Goal: Navigation & Orientation: Find specific page/section

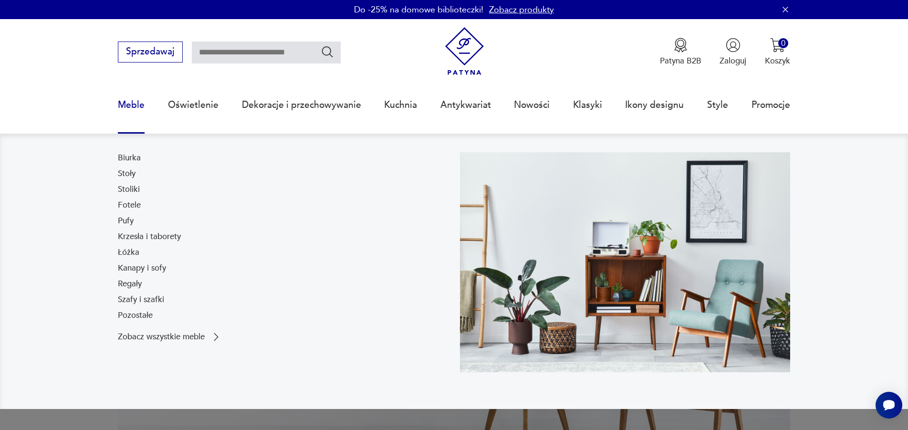
click at [128, 95] on link "Meble" at bounding box center [131, 105] width 27 height 44
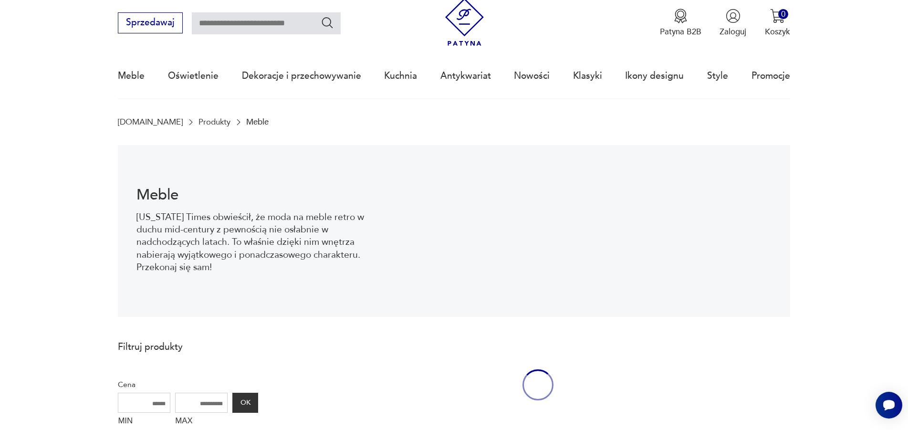
scroll to position [31, 0]
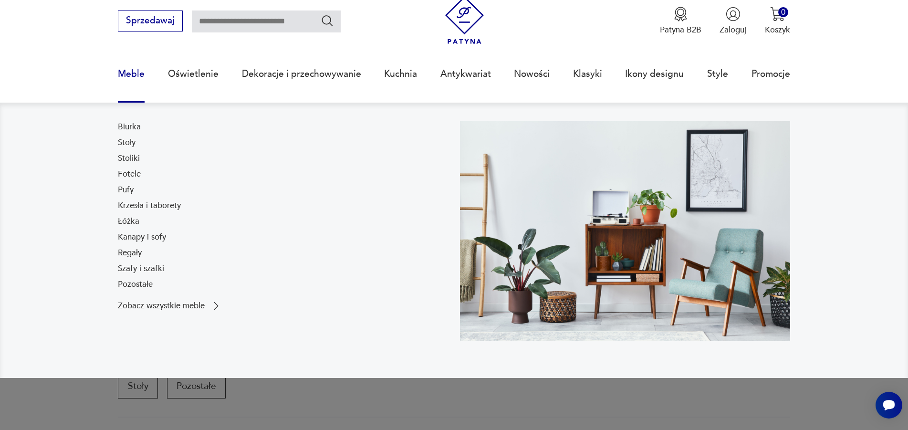
click at [138, 74] on link "Meble" at bounding box center [131, 74] width 27 height 44
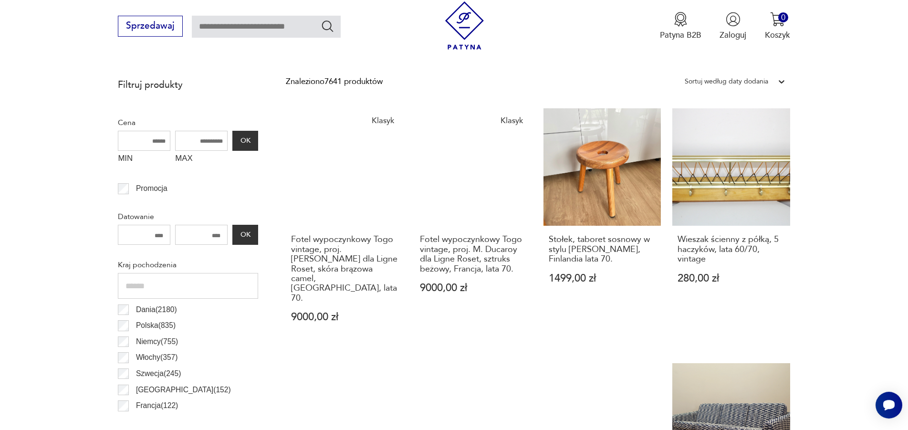
scroll to position [745, 0]
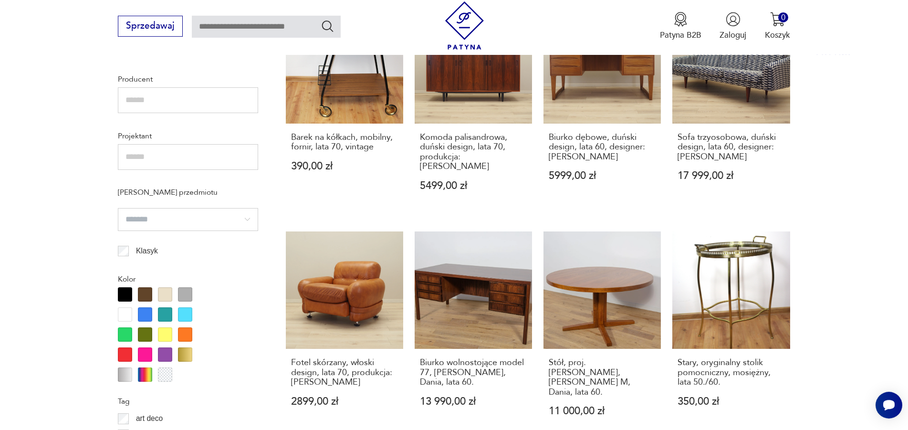
drag, startPoint x: 86, startPoint y: 179, endPoint x: 80, endPoint y: 158, distance: 21.8
click at [85, 175] on section "Filtruj produkty Cena MIN MAX OK Promocja Datowanie OK Kraj pochodzenia Dania (…" at bounding box center [454, 248] width 908 height 1064
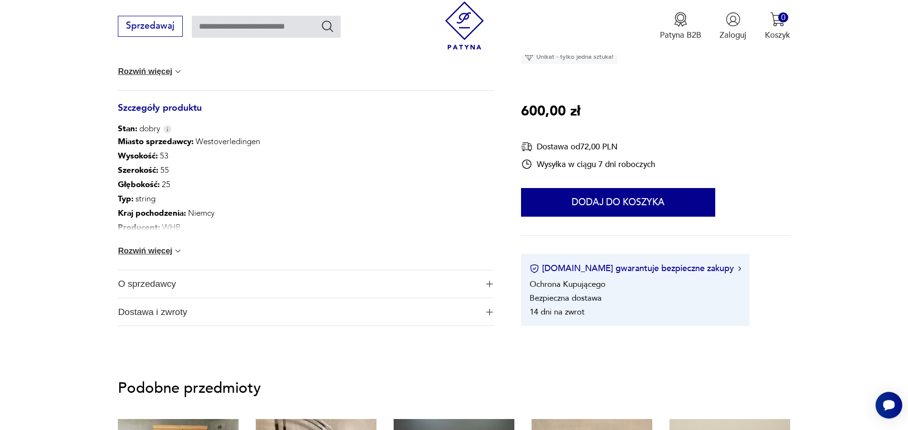
scroll to position [536, 0]
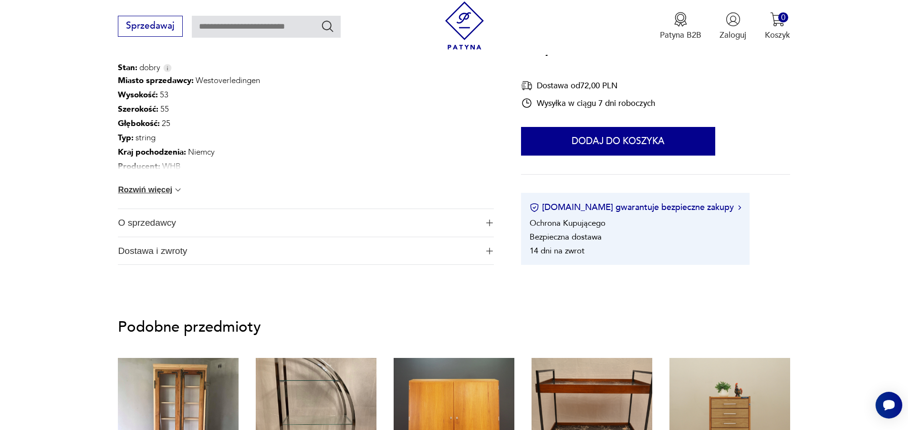
click at [146, 222] on span "O sprzedawcy" at bounding box center [298, 223] width 360 height 28
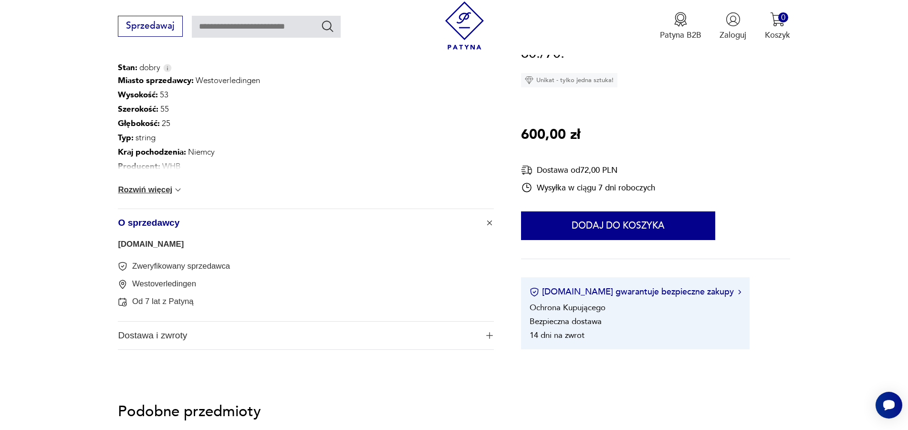
click at [152, 241] on link "[DOMAIN_NAME]" at bounding box center [151, 244] width 66 height 9
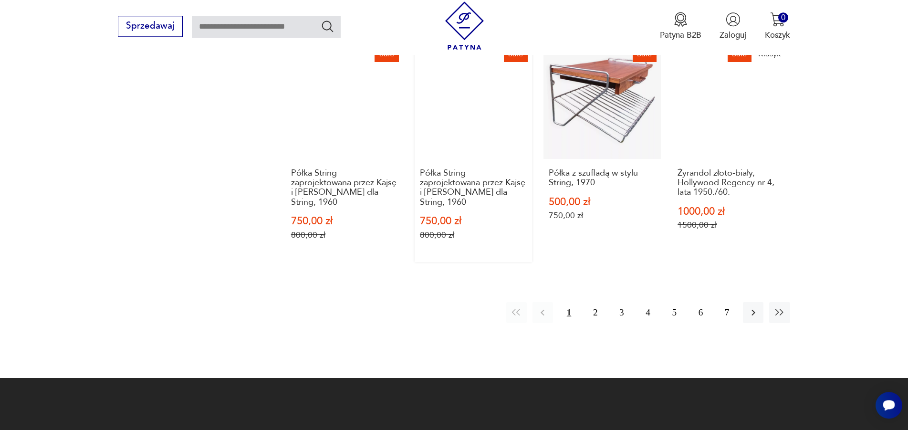
scroll to position [1148, 0]
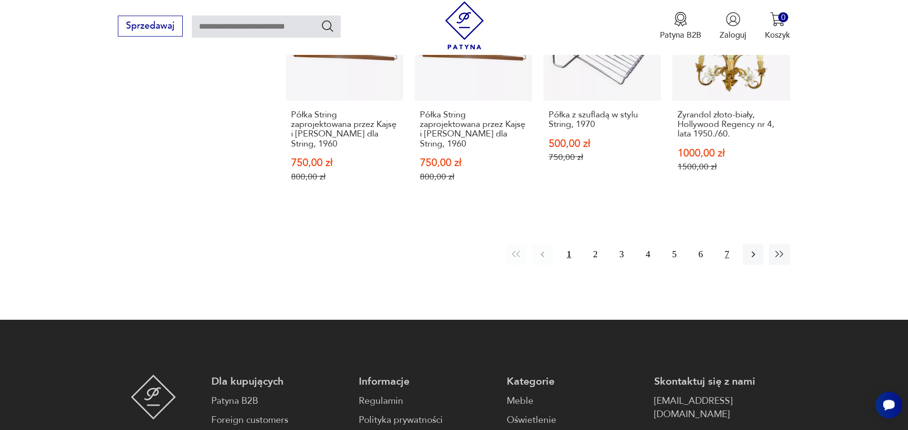
click at [727, 253] on button "7" at bounding box center [727, 254] width 21 height 21
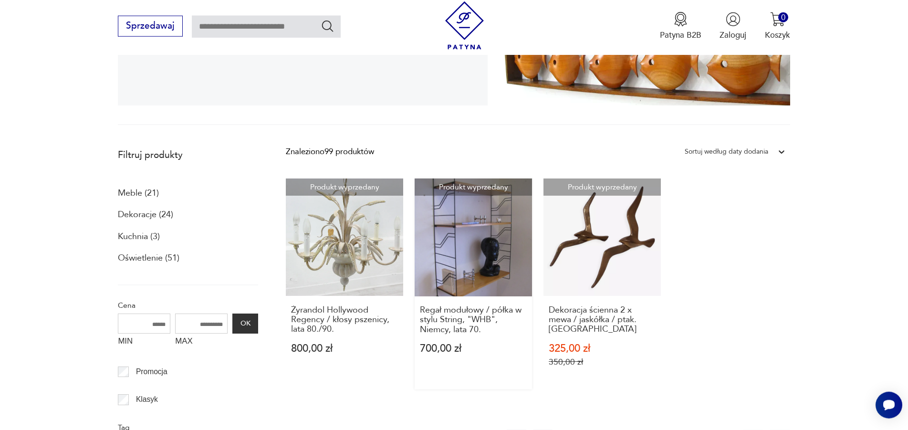
scroll to position [434, 0]
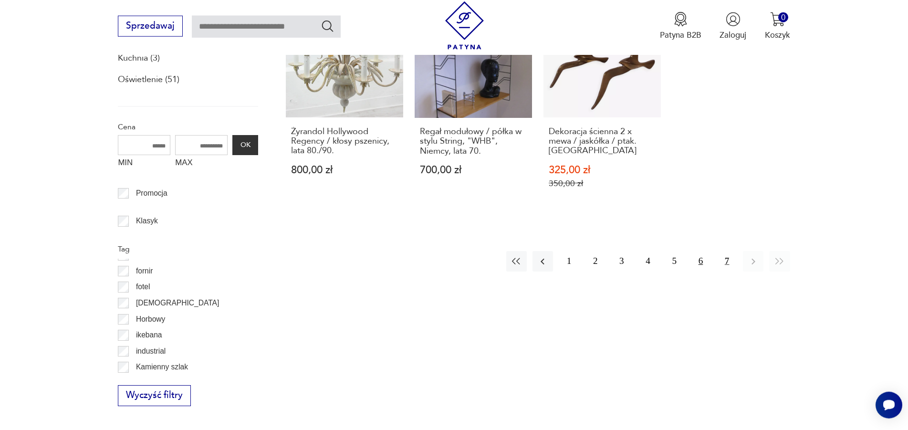
click at [697, 268] on button "6" at bounding box center [701, 261] width 21 height 21
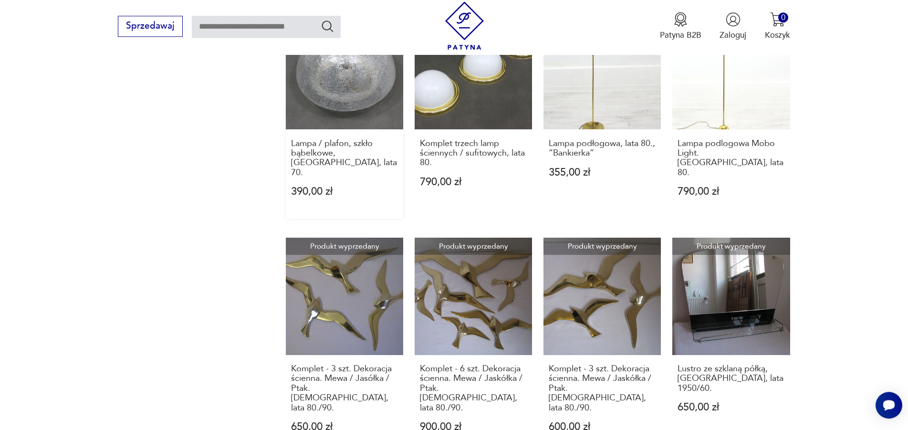
scroll to position [970, 0]
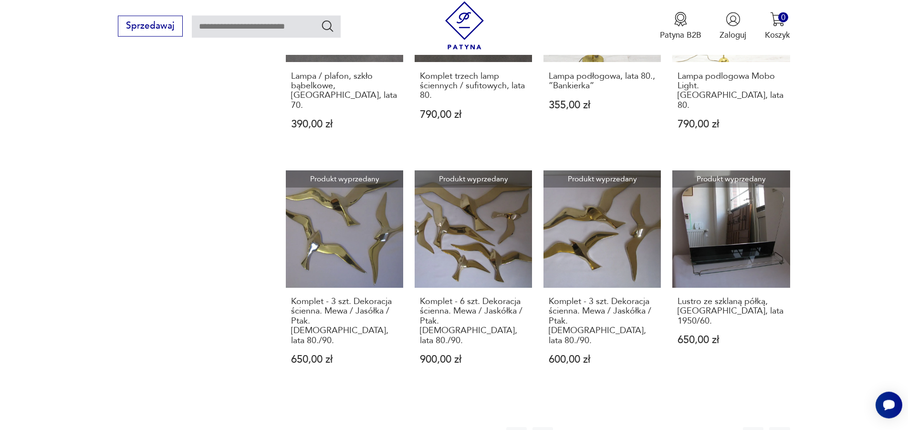
click at [675, 427] on button "5" at bounding box center [674, 437] width 21 height 21
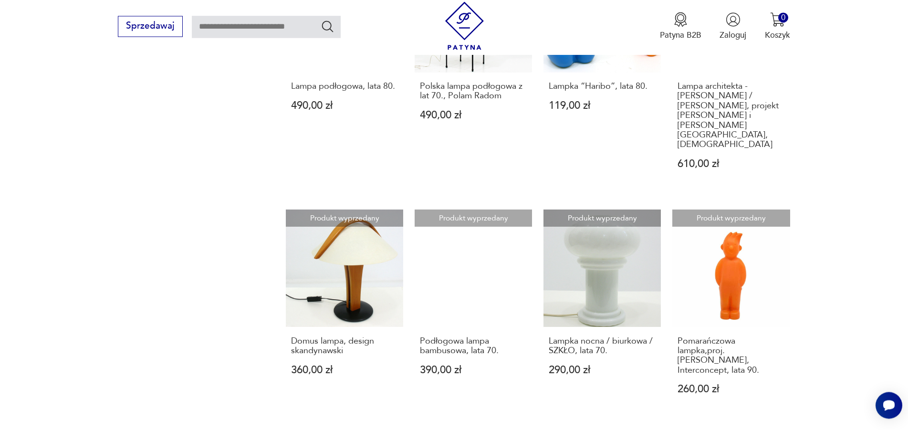
scroll to position [970, 0]
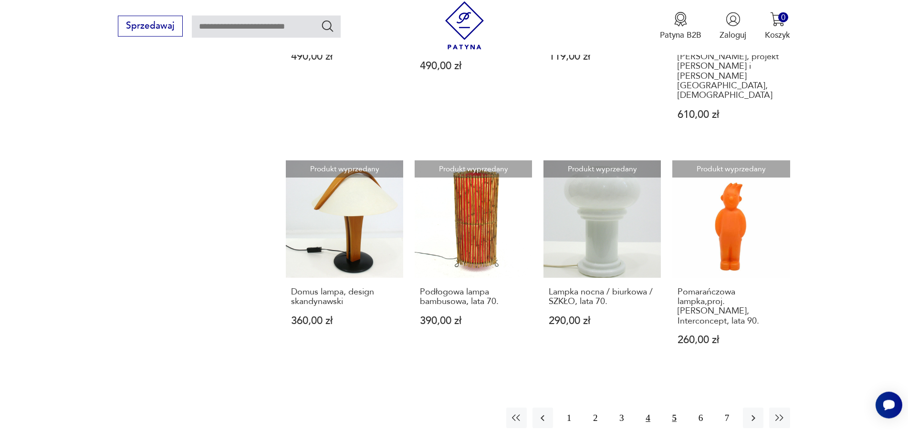
click at [650, 408] on button "4" at bounding box center [648, 418] width 21 height 21
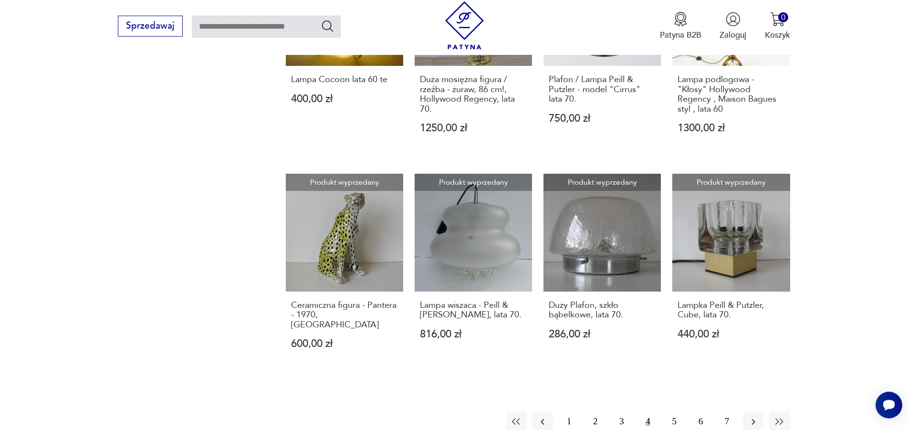
scroll to position [1148, 0]
